Goal: Transaction & Acquisition: Purchase product/service

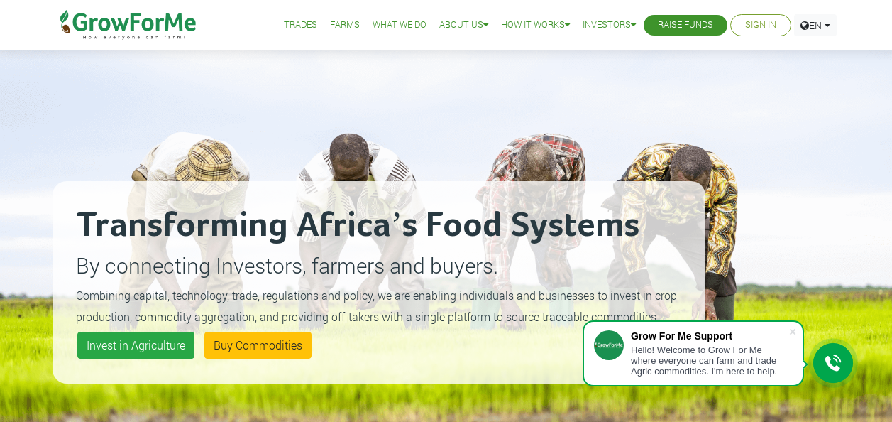
click at [792, 329] on span at bounding box center [793, 331] width 14 height 14
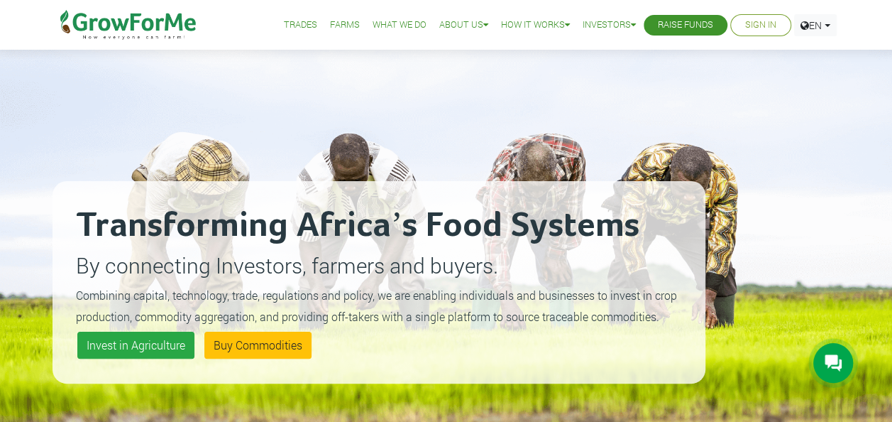
click at [764, 20] on link "Sign In" at bounding box center [760, 25] width 31 height 15
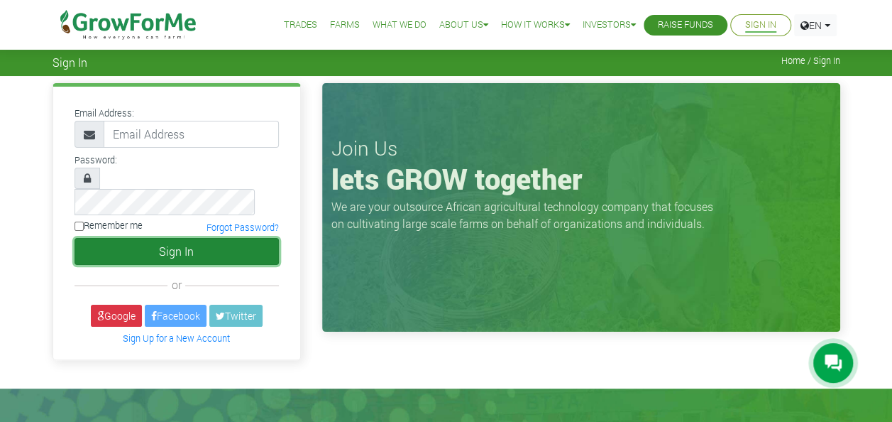
click at [158, 238] on button "Sign In" at bounding box center [177, 251] width 204 height 27
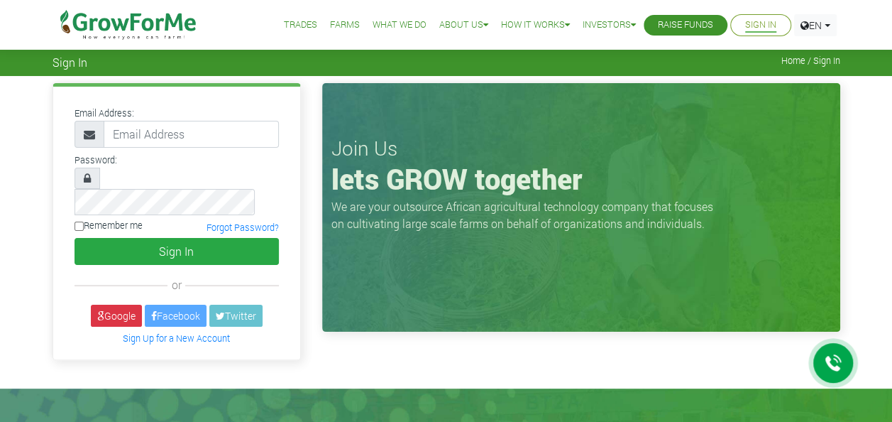
click at [332, 23] on link "Farms" at bounding box center [345, 25] width 30 height 15
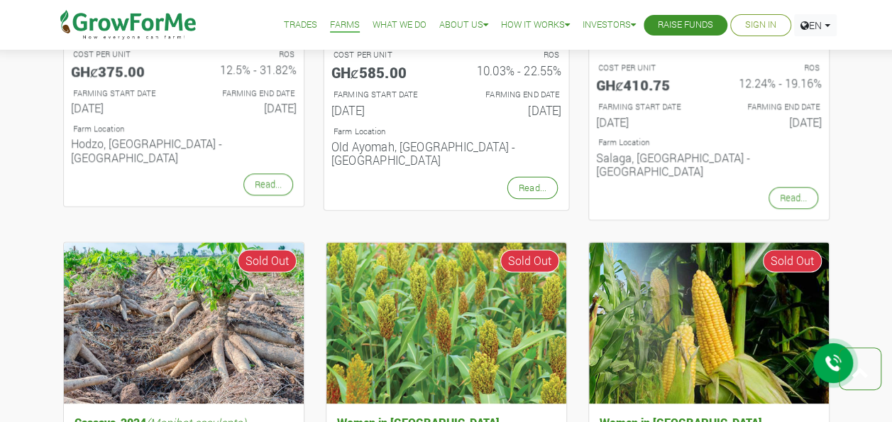
scroll to position [710, 0]
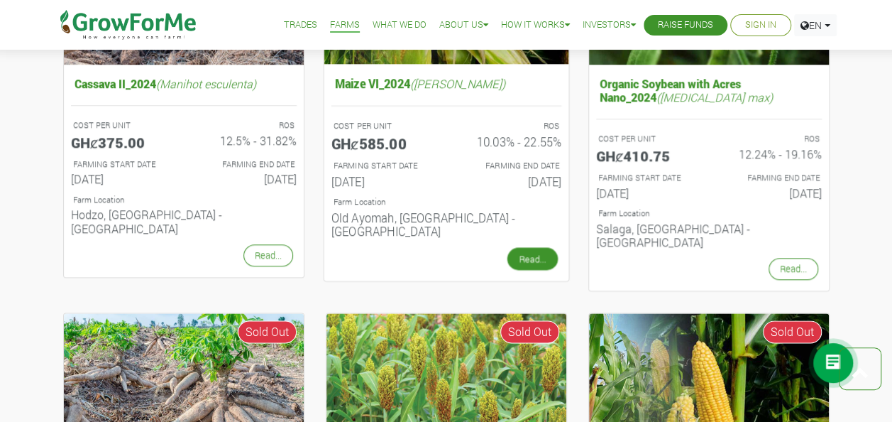
click at [538, 247] on link "Read..." at bounding box center [532, 258] width 50 height 23
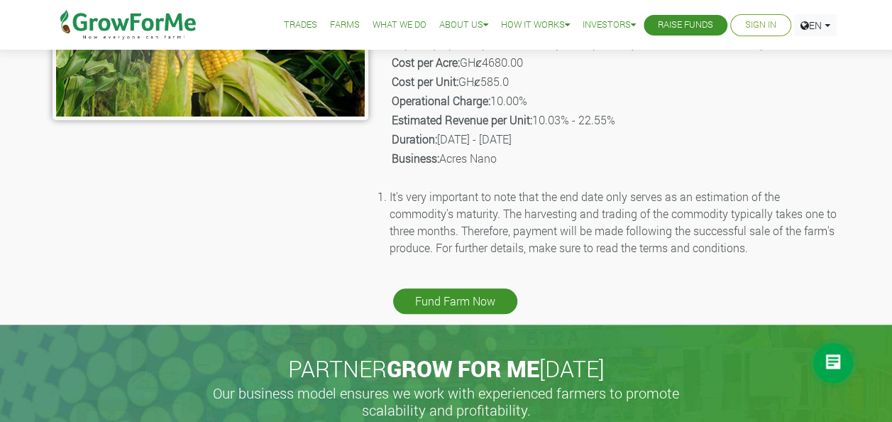
scroll to position [355, 0]
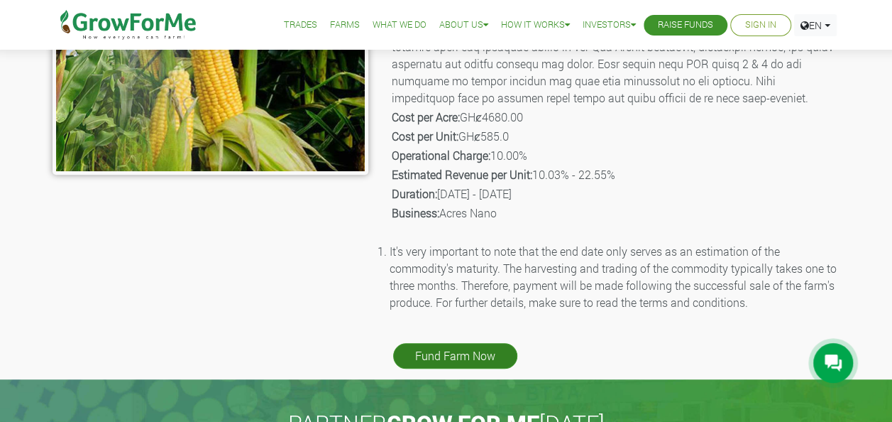
click at [483, 354] on link "Fund Farm Now" at bounding box center [455, 356] width 124 height 26
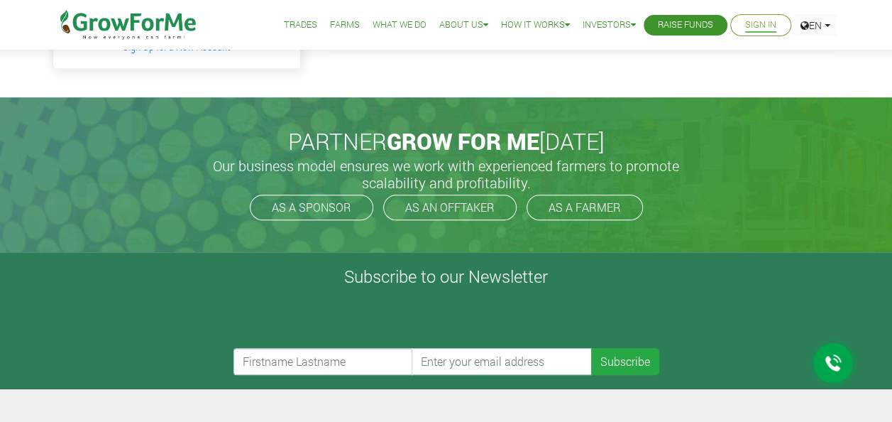
scroll to position [213, 0]
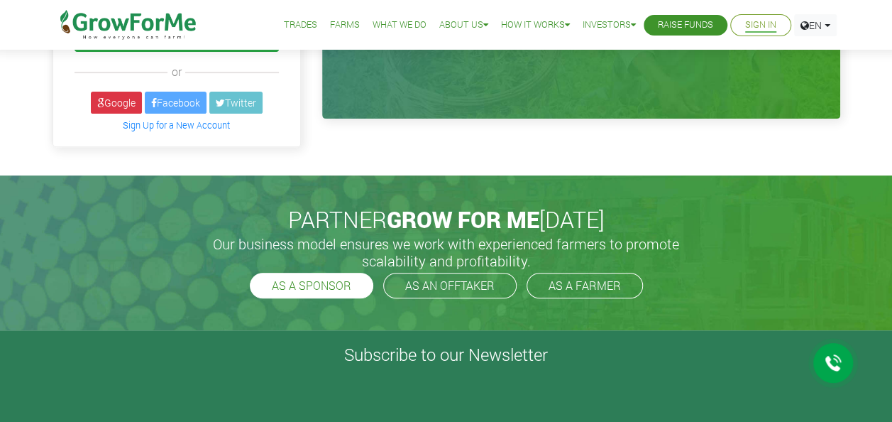
click at [335, 272] on link "AS A SPONSOR" at bounding box center [311, 285] width 123 height 26
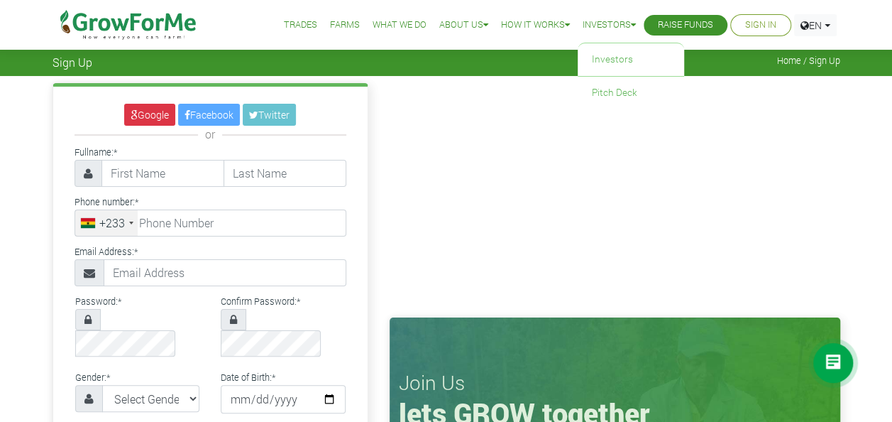
click at [607, 27] on link "Investors" at bounding box center [609, 25] width 53 height 15
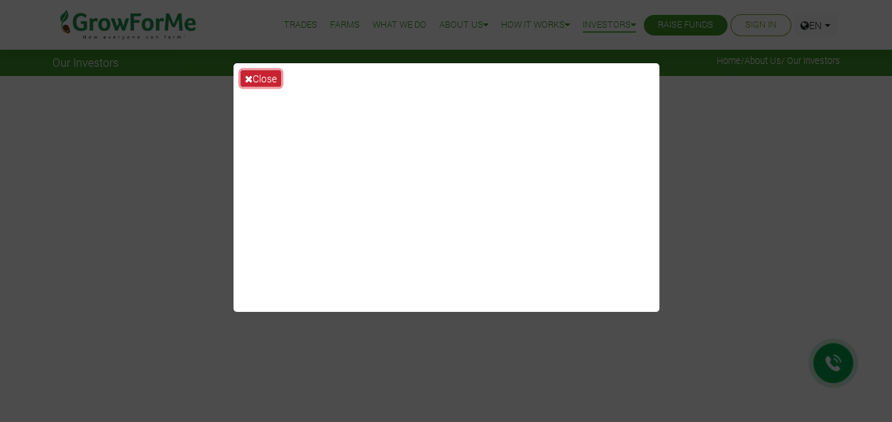
click at [271, 81] on button "Close" at bounding box center [261, 78] width 40 height 16
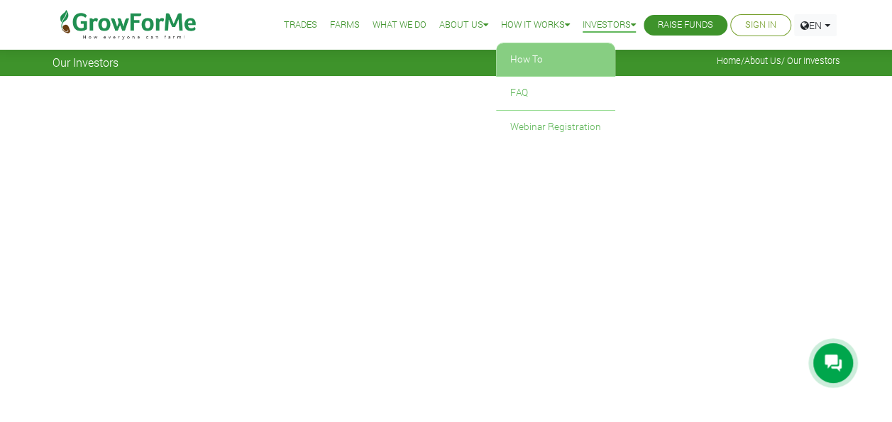
click at [541, 53] on link "How To" at bounding box center [555, 59] width 119 height 33
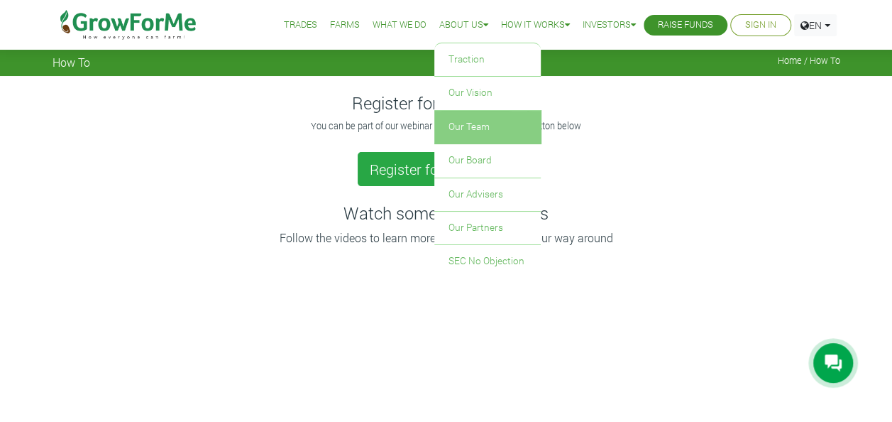
click at [477, 128] on link "Our Team" at bounding box center [487, 127] width 106 height 33
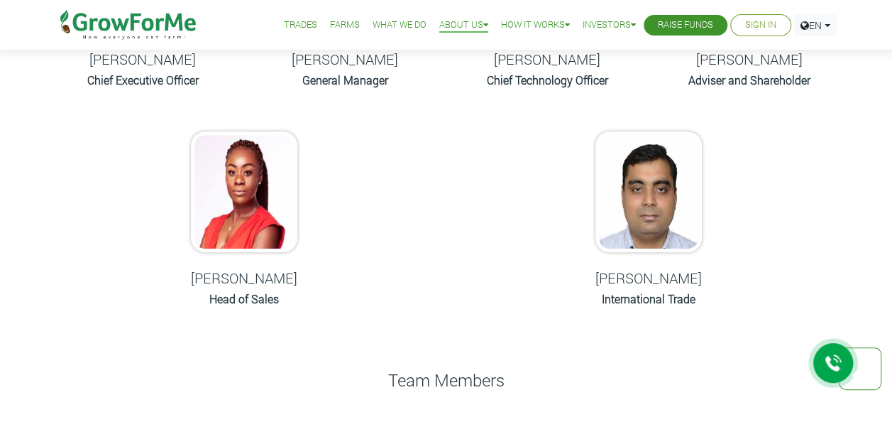
scroll to position [213, 0]
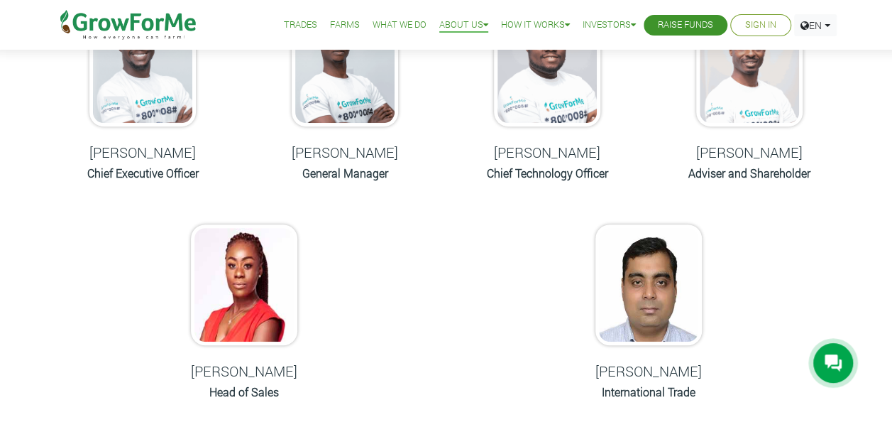
click at [396, 20] on link "What We Do" at bounding box center [400, 25] width 54 height 15
